Goal: Task Accomplishment & Management: Use online tool/utility

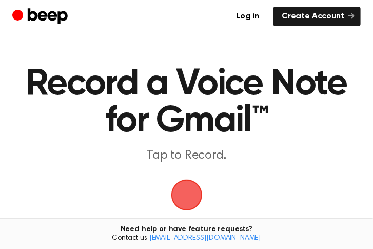
click at [186, 195] on span "button" at bounding box center [186, 195] width 41 height 41
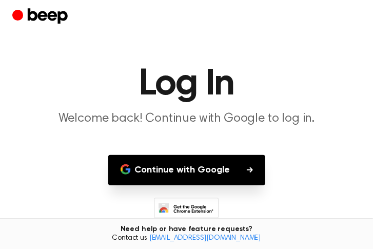
click at [225, 177] on button "Continue with Google" at bounding box center [186, 170] width 157 height 30
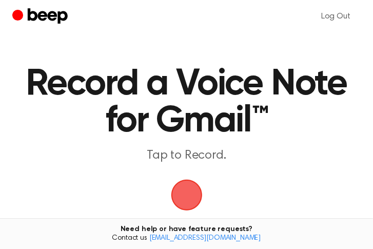
click at [178, 191] on span "button" at bounding box center [187, 195] width 56 height 56
click at [189, 202] on span "button" at bounding box center [186, 194] width 57 height 57
click at [337, 21] on link "Log Out" at bounding box center [336, 16] width 50 height 25
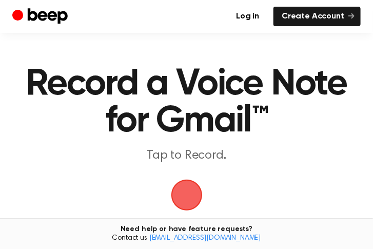
scroll to position [157, 0]
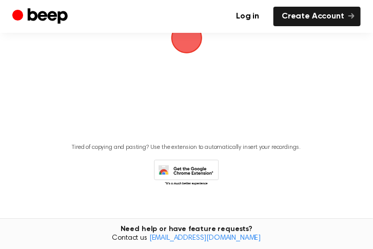
click at [205, 176] on icon at bounding box center [186, 174] width 65 height 28
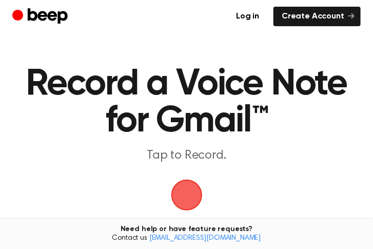
click at [191, 187] on span "button" at bounding box center [186, 195] width 29 height 29
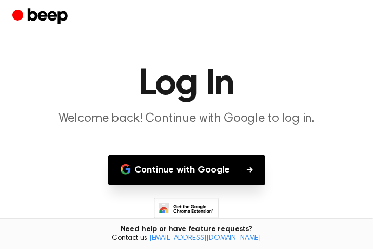
click at [208, 172] on button "Continue with Google" at bounding box center [186, 170] width 157 height 30
click at [222, 169] on button "Continue with Google" at bounding box center [186, 170] width 157 height 30
